Goal: Transaction & Acquisition: Obtain resource

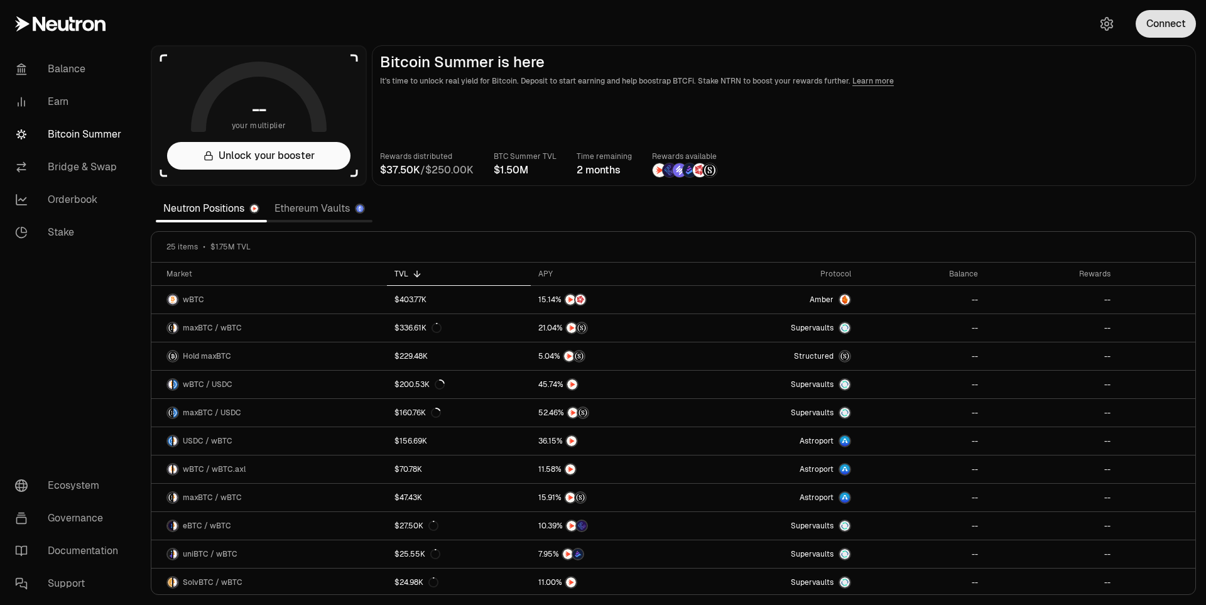
click at [1165, 32] on button "Connect" at bounding box center [1166, 24] width 60 height 28
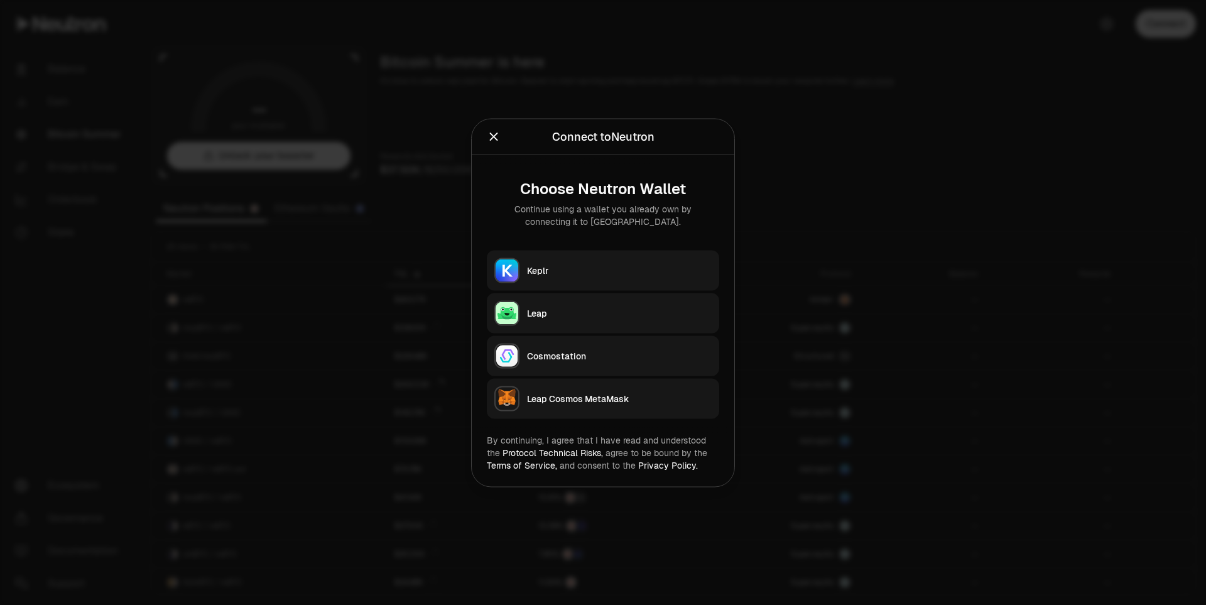
click at [567, 272] on div "Keplr" at bounding box center [619, 270] width 185 height 13
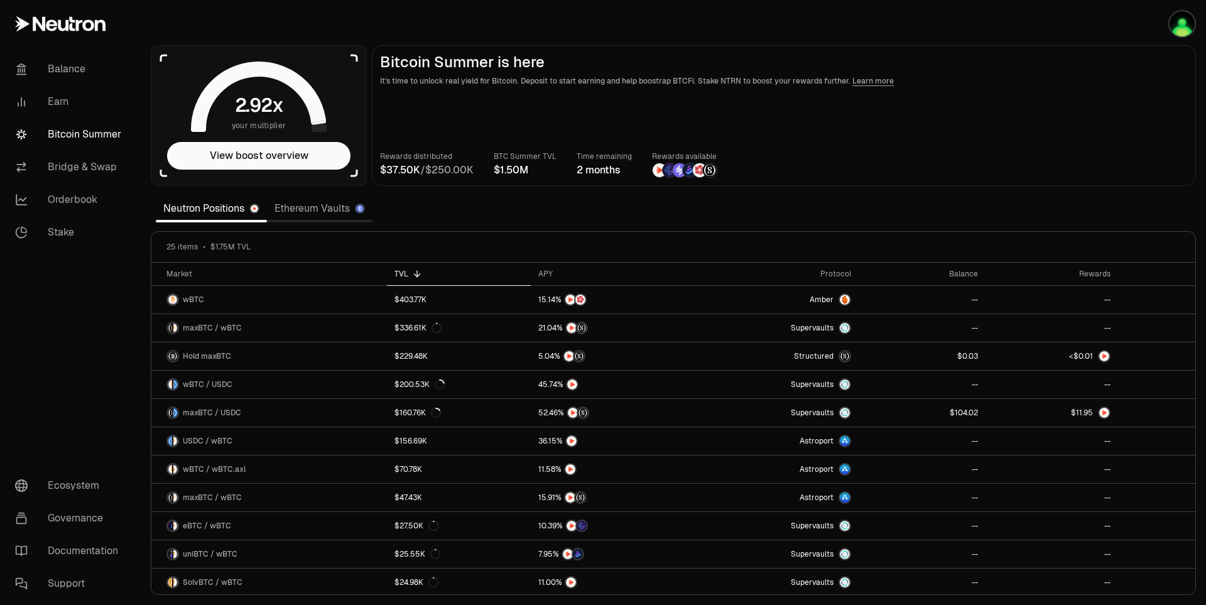
click at [1036, 127] on main "Bitcoin Summer is here It's time to unlock real yield for Bitcoin. Deposit to s…" at bounding box center [784, 115] width 824 height 141
click at [990, 153] on div "Rewards distributed / BTC Summer TVL Time remaining 2 months Rewards available" at bounding box center [784, 164] width 808 height 28
